Goal: Task Accomplishment & Management: Use online tool/utility

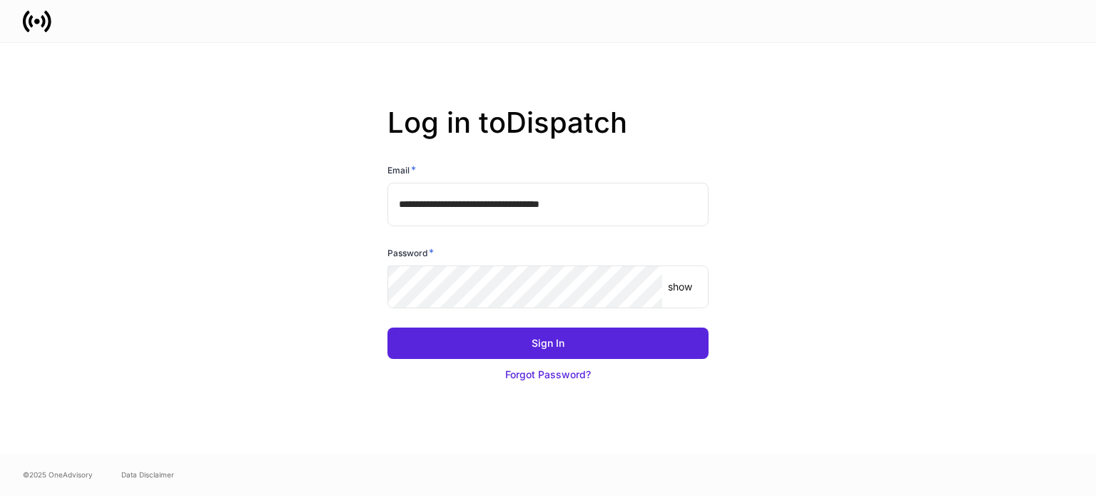
click at [501, 205] on input "**********" at bounding box center [548, 204] width 321 height 43
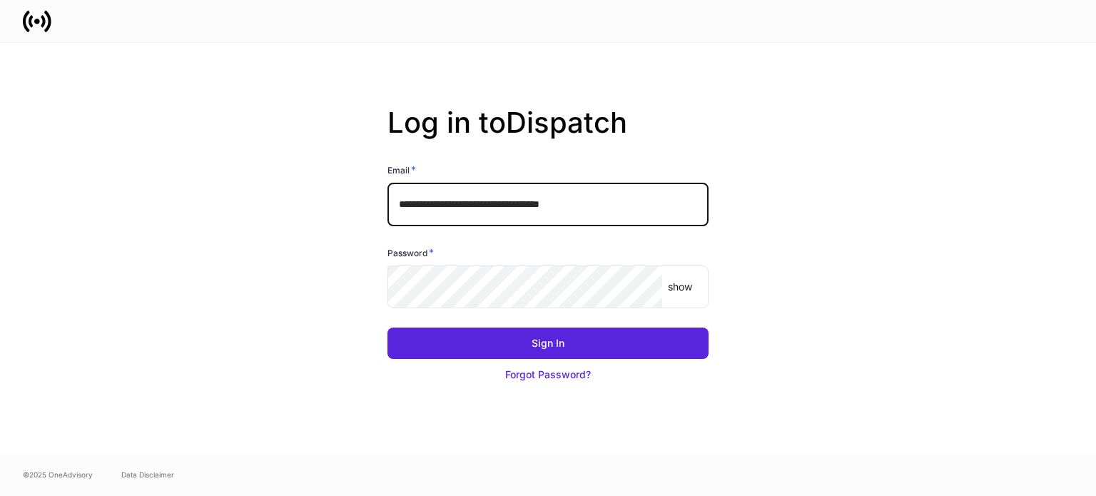
type input "**********"
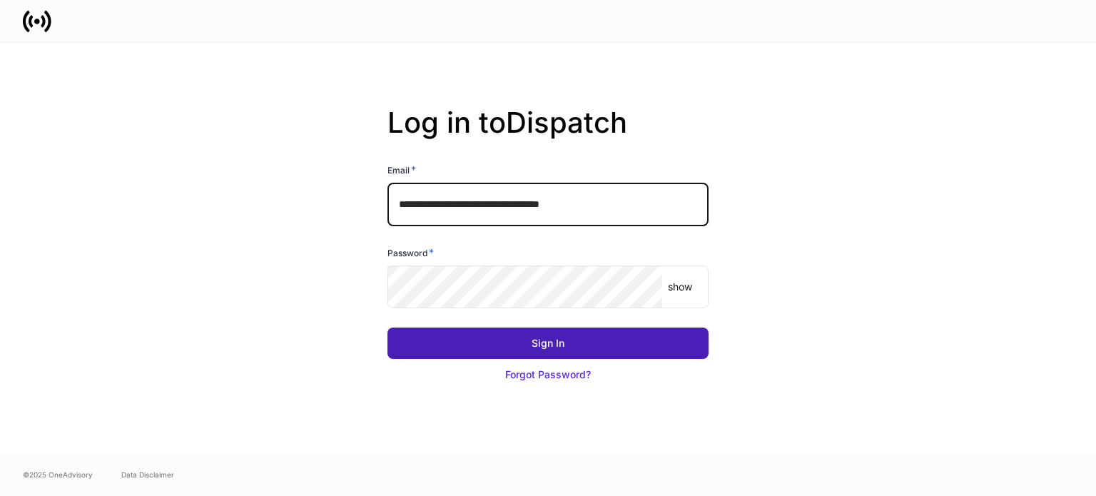
click at [647, 356] on button "Sign In" at bounding box center [548, 343] width 321 height 31
